Goal: Transaction & Acquisition: Obtain resource

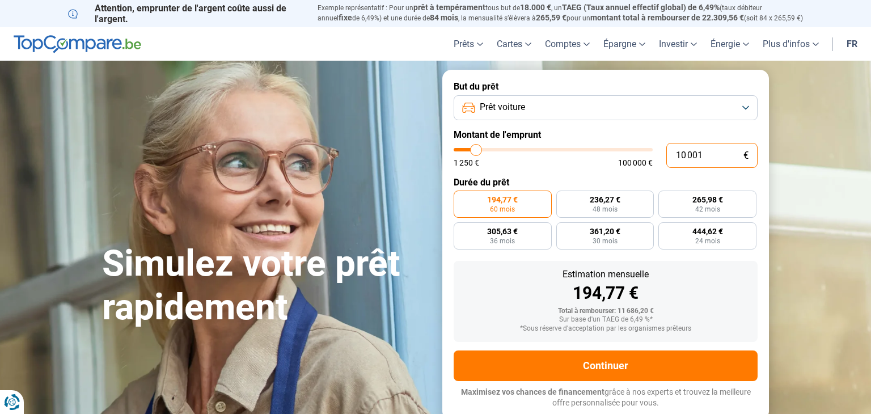
drag, startPoint x: 704, startPoint y: 157, endPoint x: 670, endPoint y: 158, distance: 34.0
click at [670, 158] on input "10 001" at bounding box center [711, 155] width 91 height 25
type input "1"
type input "1250"
type input "15"
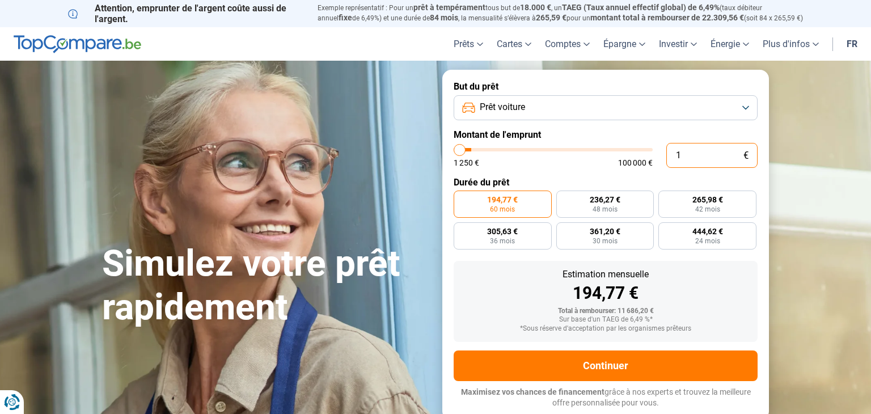
type input "1250"
type input "150"
type input "1250"
type input "1 500"
type input "1500"
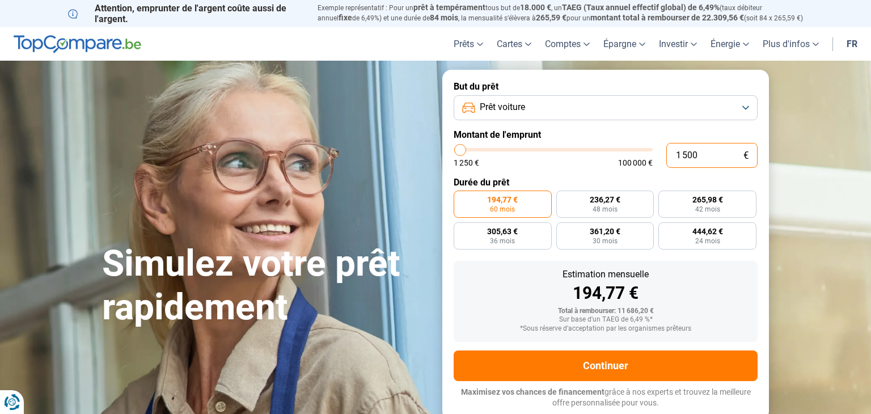
type input "15 000"
type input "15000"
type input "15 000"
click at [745, 114] on button "Prêt voiture" at bounding box center [606, 107] width 304 height 25
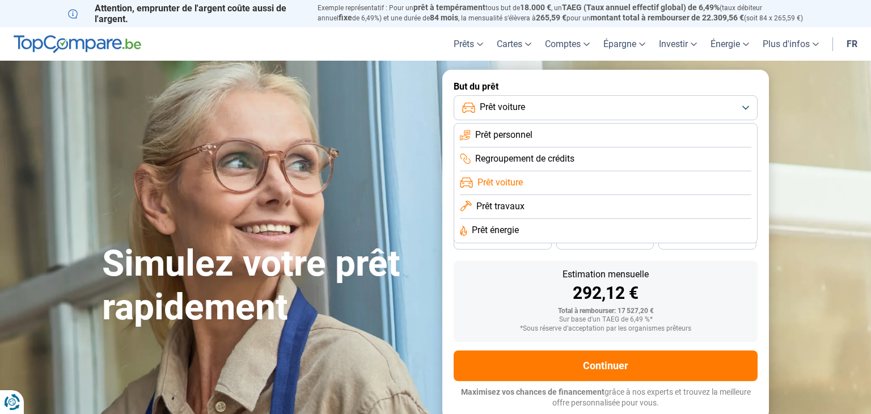
click at [515, 181] on span "Prêt voiture" at bounding box center [500, 182] width 45 height 12
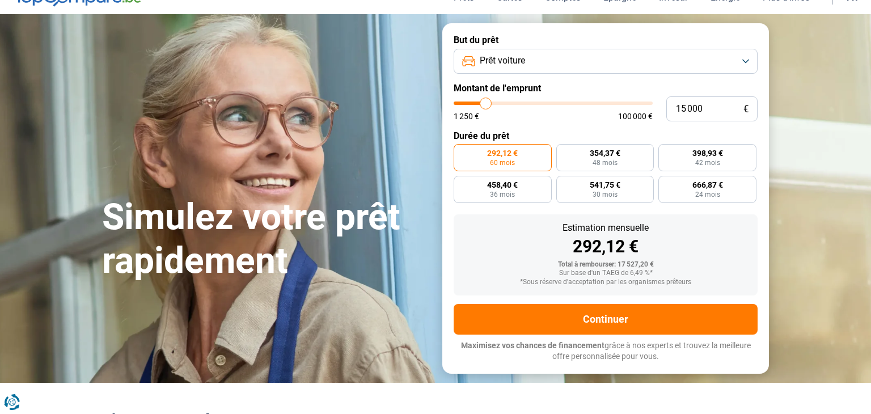
scroll to position [5, 0]
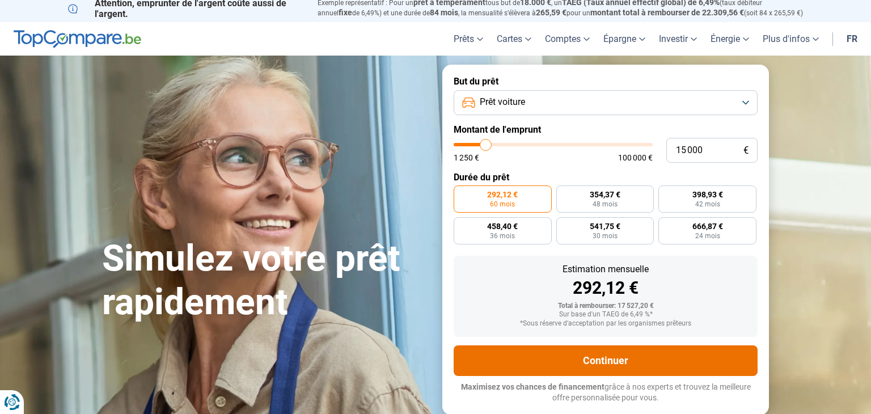
click at [522, 356] on button "Continuer" at bounding box center [606, 360] width 304 height 31
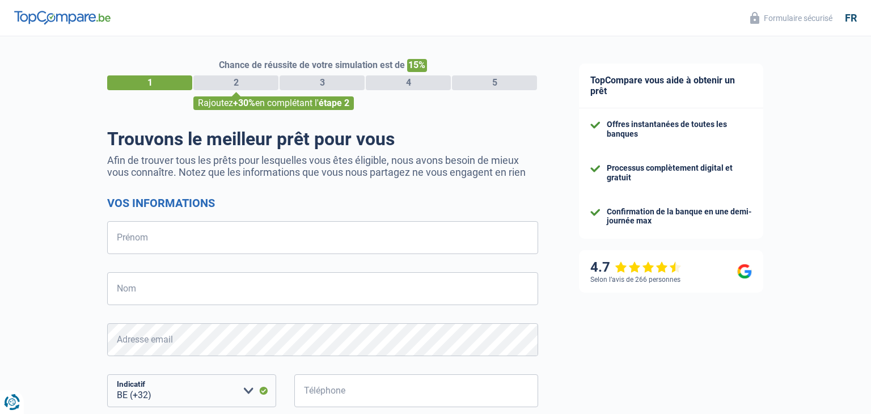
select select "32"
